Goal: Navigation & Orientation: Find specific page/section

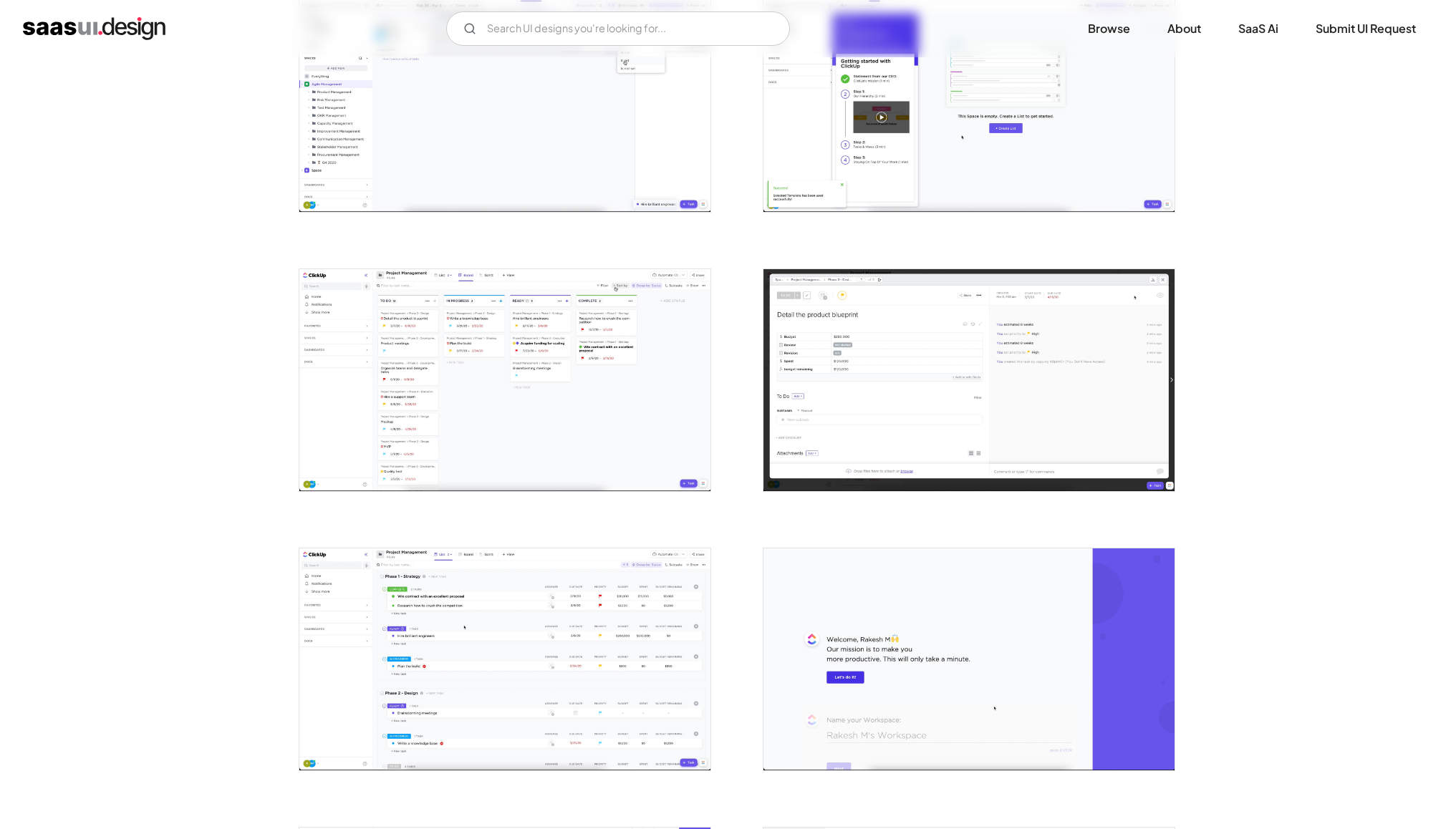
scroll to position [2258, 0]
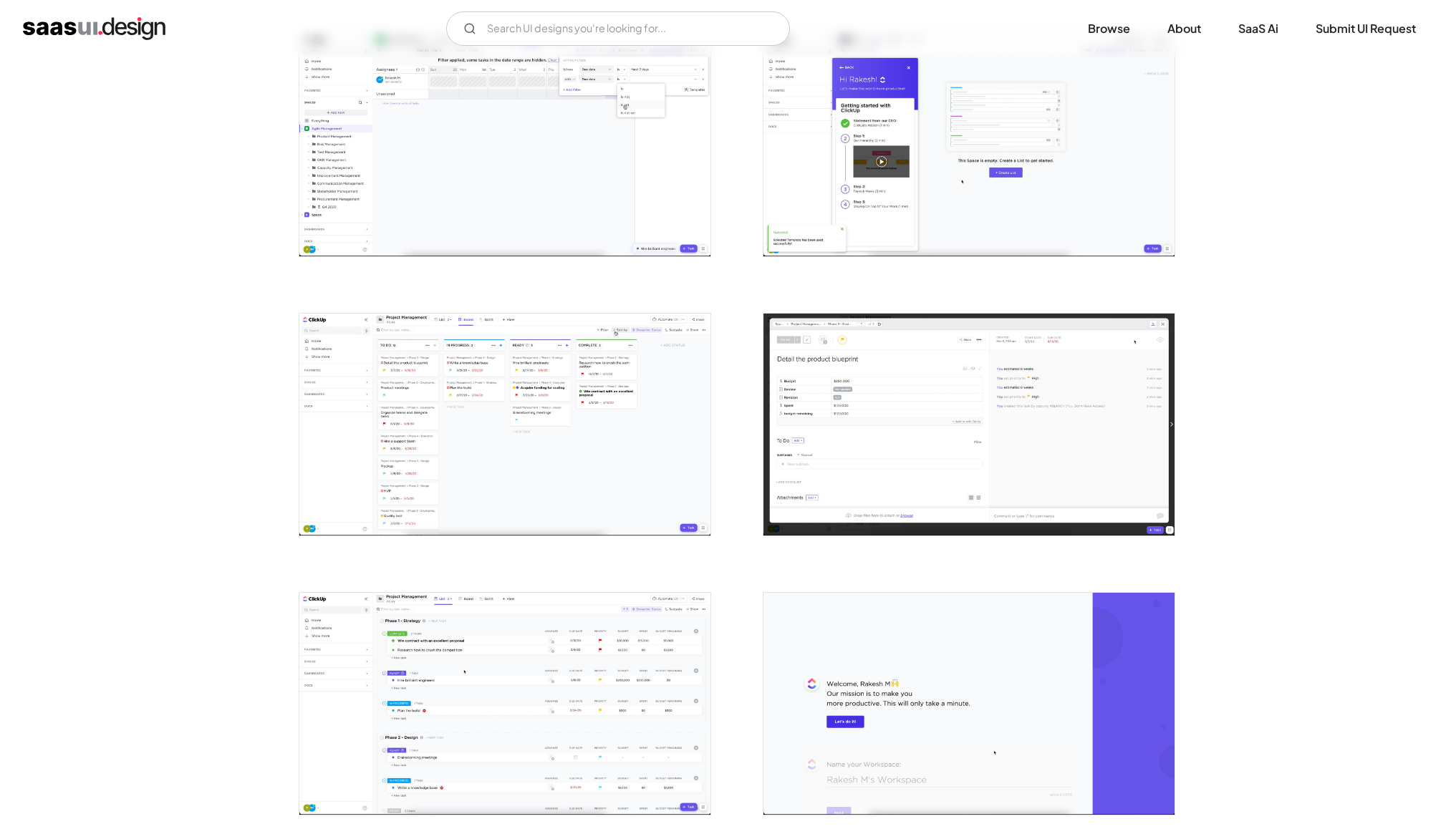
click at [64, 20] on img "home" at bounding box center [94, 28] width 143 height 23
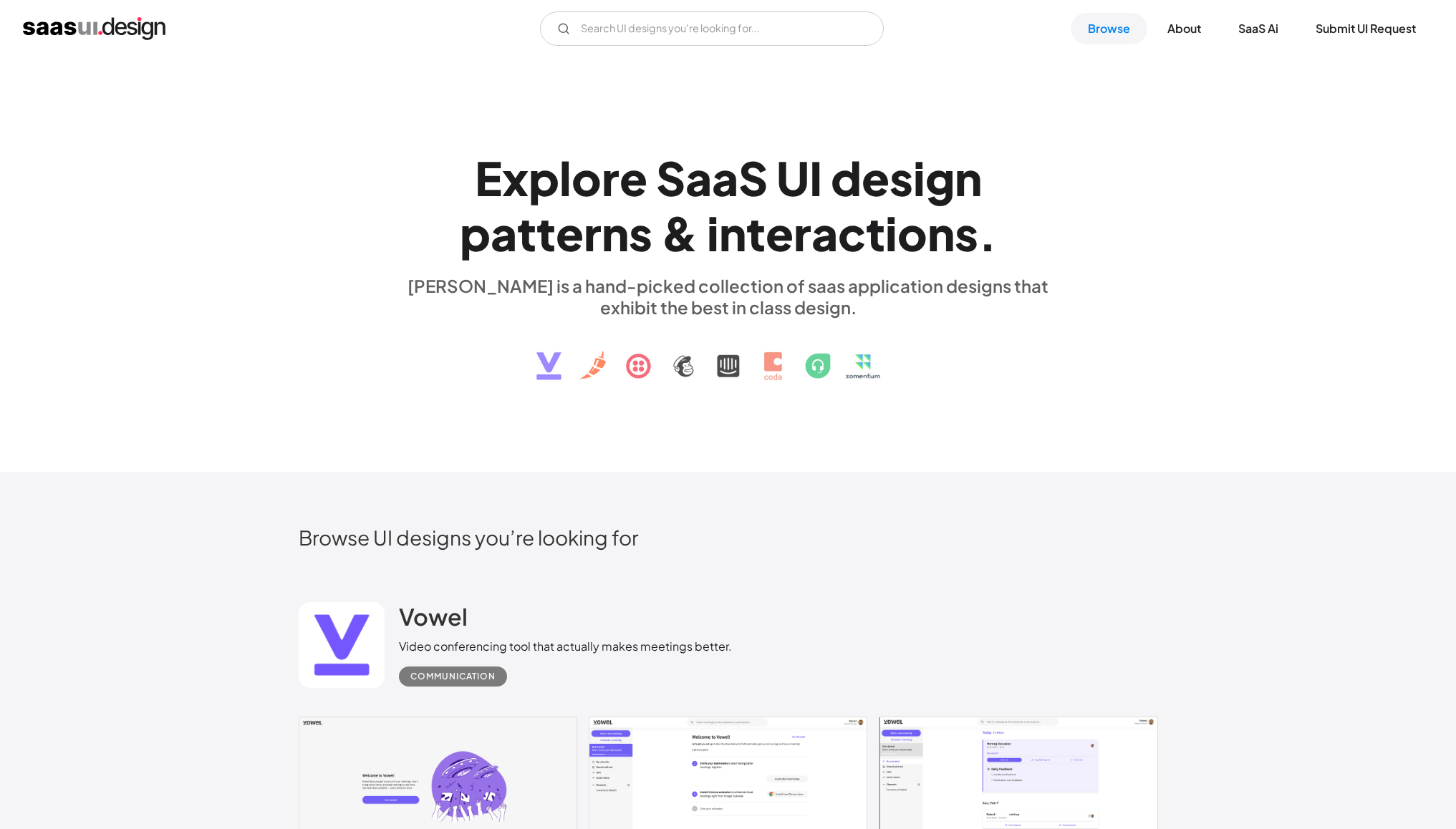
click at [651, 201] on h1 "E x p l o r e S a a S U I d e s i g n p a t t e r n s & i n t e r a c t i o n s…" at bounding box center [728, 205] width 659 height 110
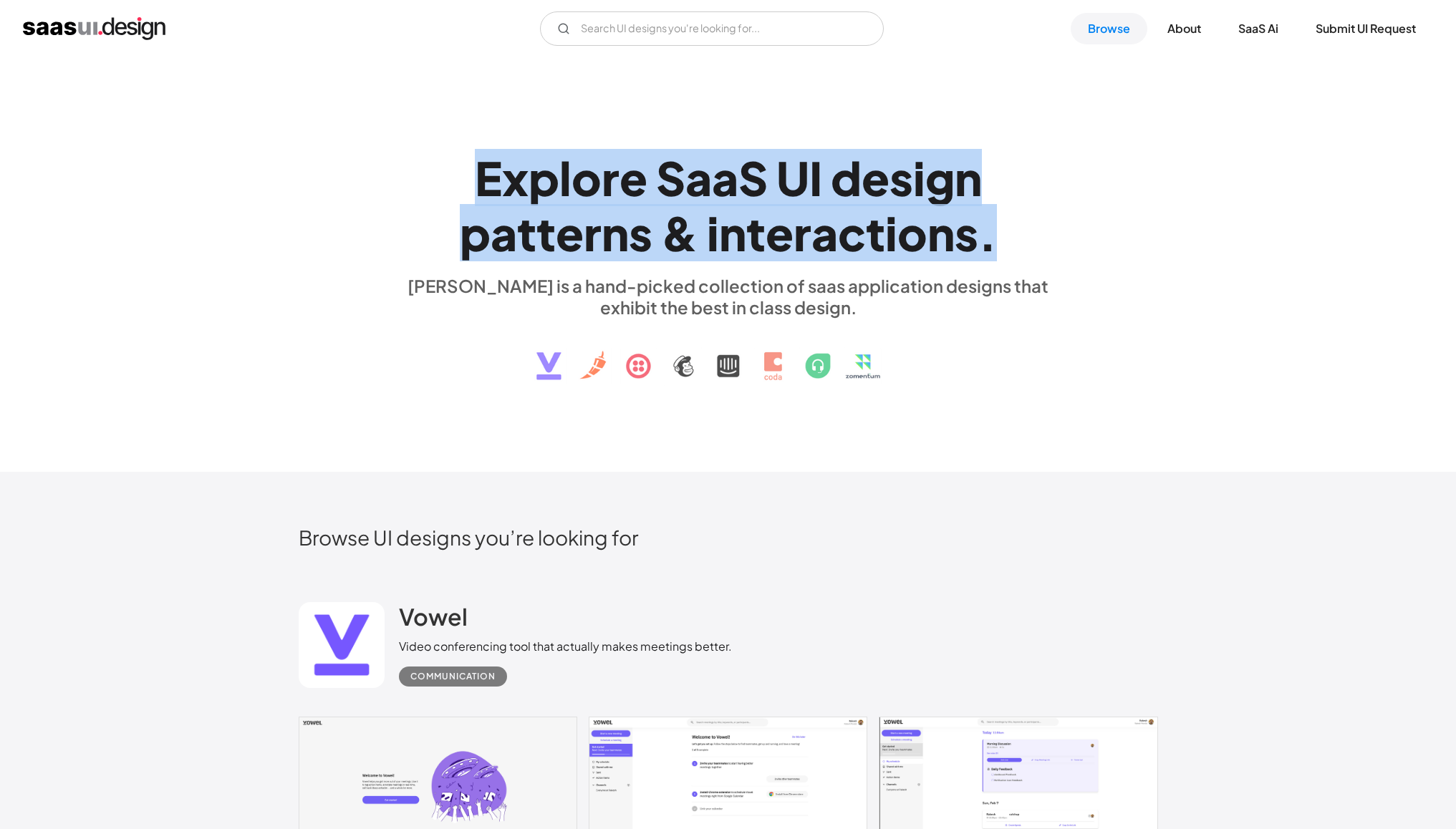
click at [651, 201] on h1 "E x p l o r e S a a S U I d e s i g n p a t t e r n s & i n t e r a c t i o n s…" at bounding box center [728, 205] width 659 height 110
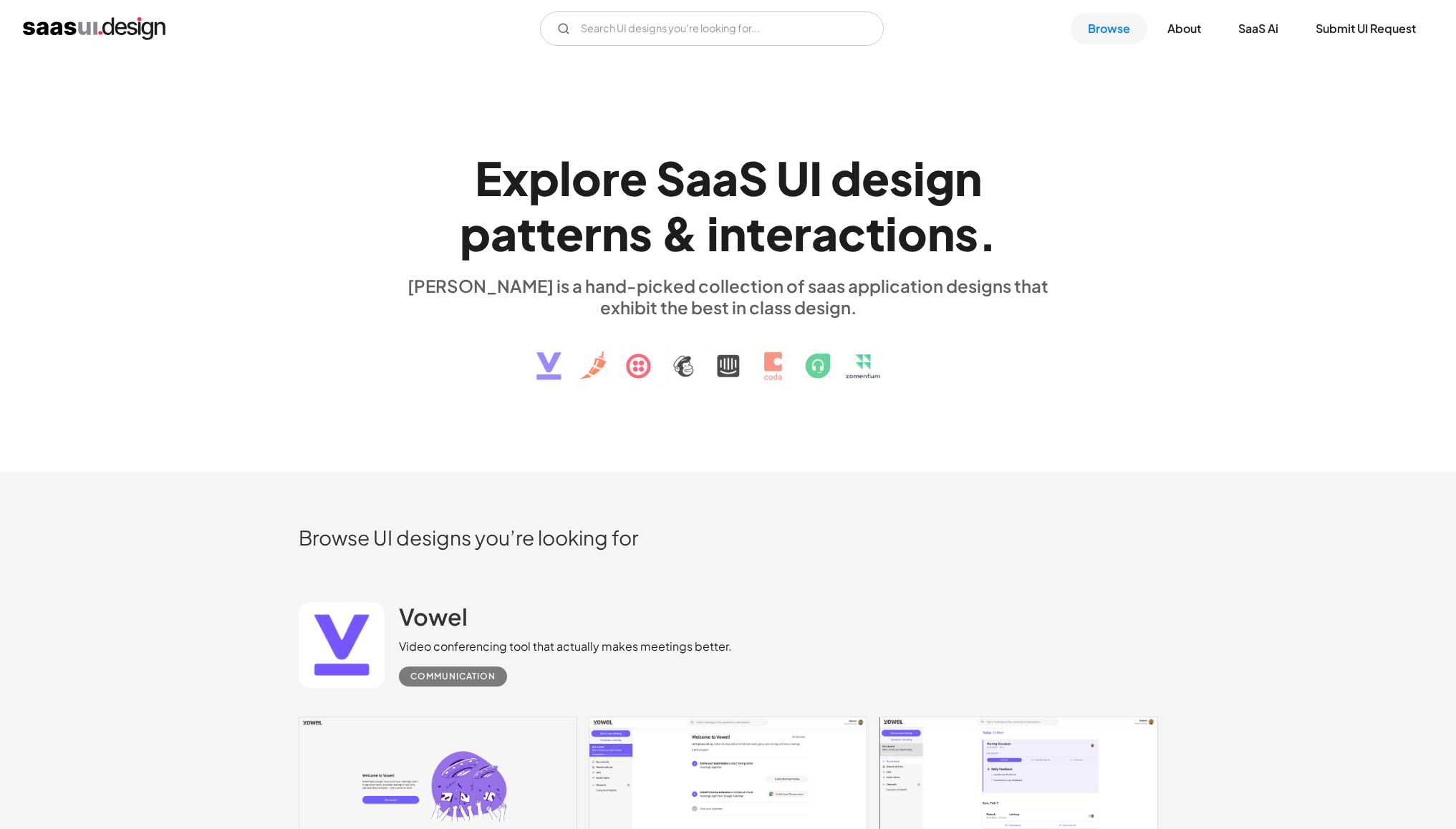
click at [431, 648] on div "Video conferencing tool that actually makes meetings better." at bounding box center [565, 646] width 333 height 17
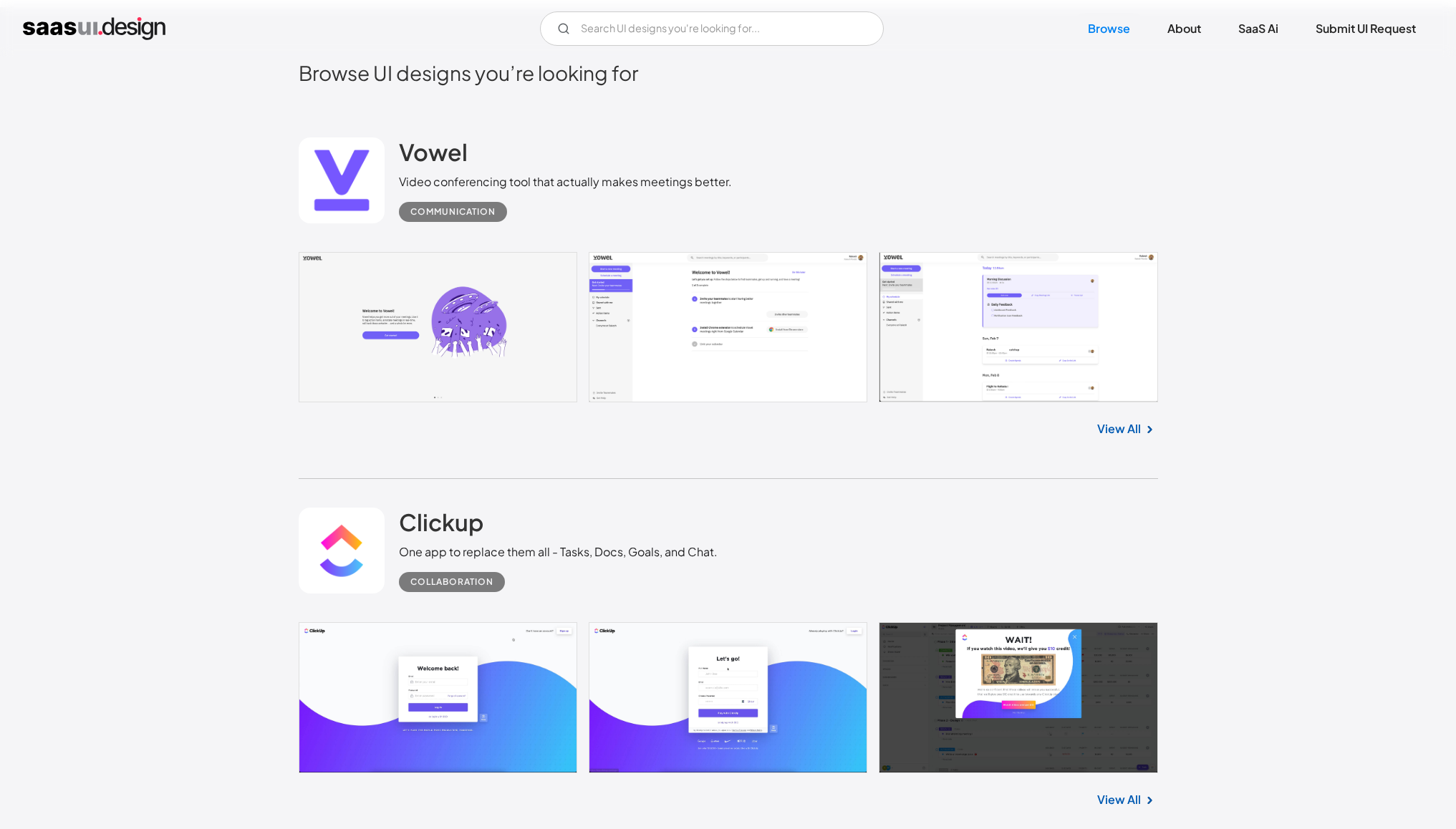
scroll to position [716, 0]
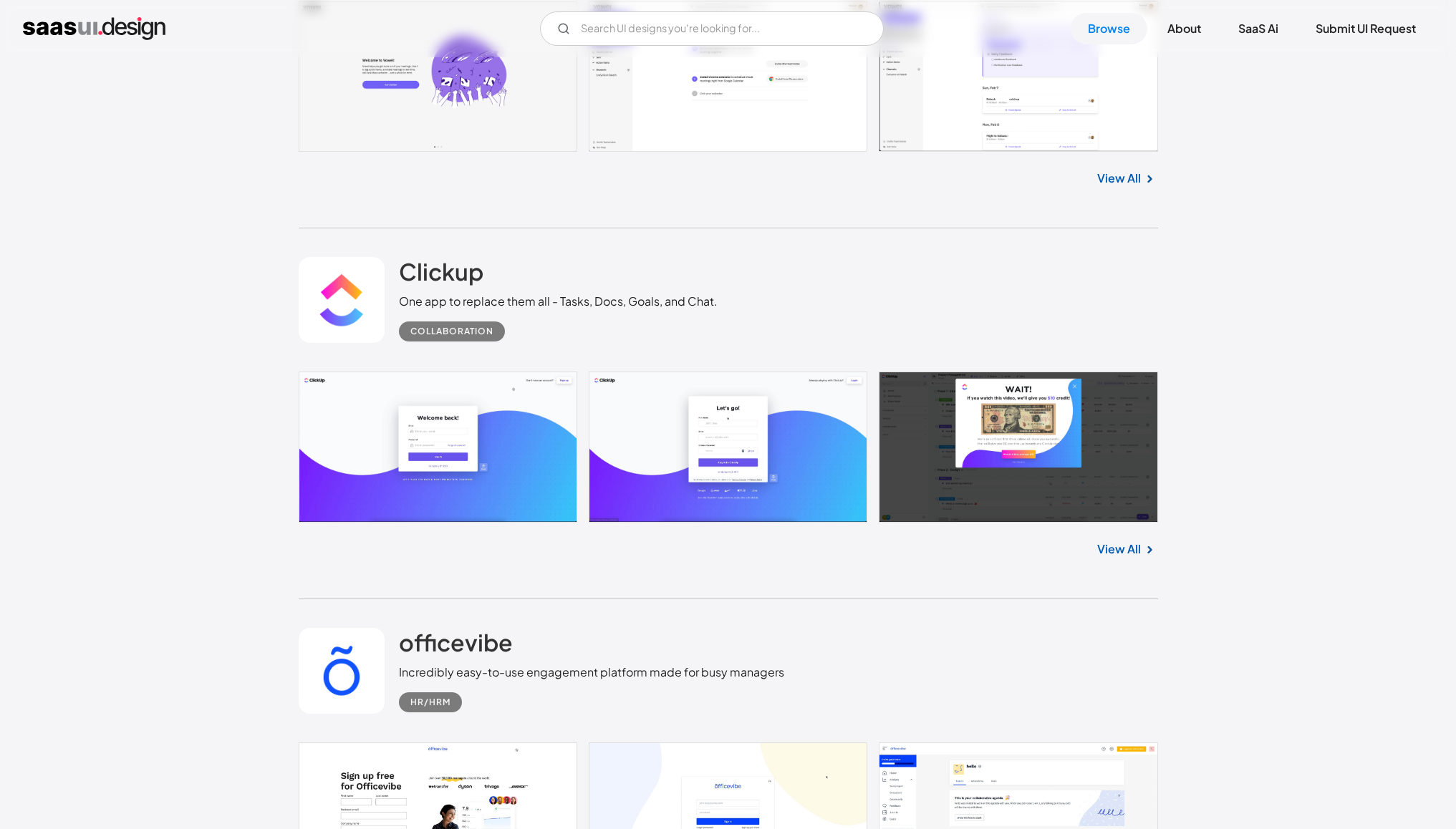
click at [1124, 542] on link "View All" at bounding box center [1119, 549] width 44 height 17
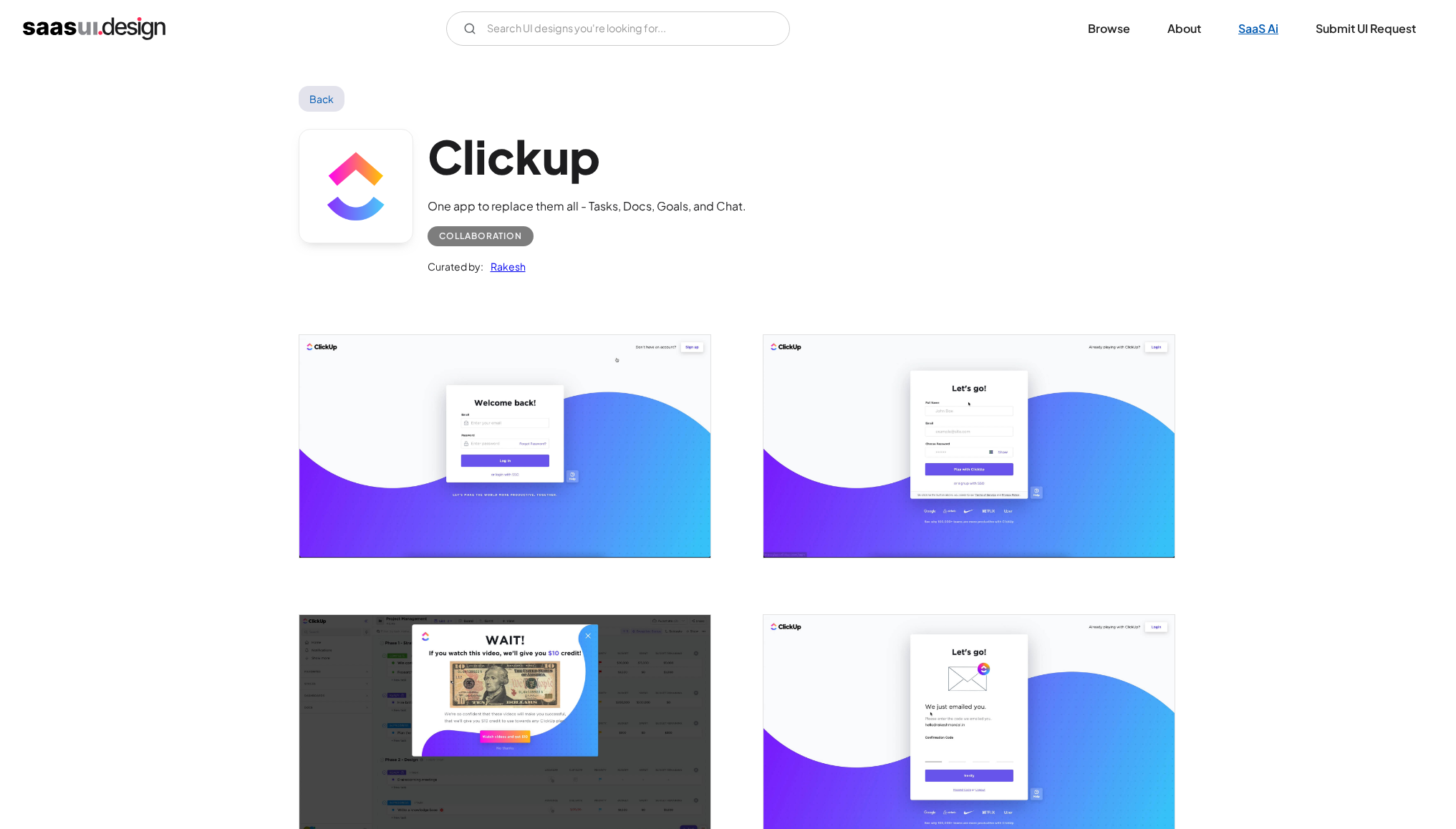
click at [1253, 32] on link "SaaS Ai" at bounding box center [1258, 29] width 74 height 32
